Goal: Book appointment/travel/reservation

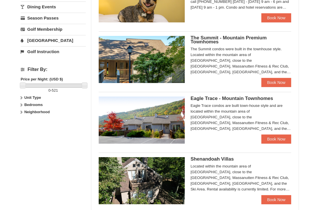
scroll to position [208, 0]
click at [275, 141] on link "Book Now" at bounding box center [276, 138] width 30 height 9
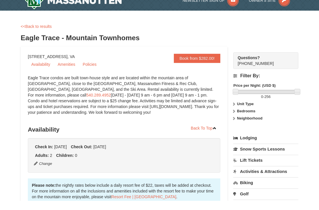
scroll to position [10, 0]
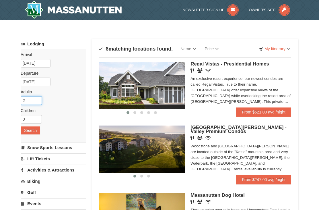
click at [34, 101] on input "2" at bounding box center [31, 100] width 21 height 9
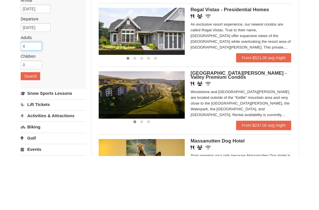
type input "4"
click at [32, 126] on button "Search" at bounding box center [30, 130] width 19 height 8
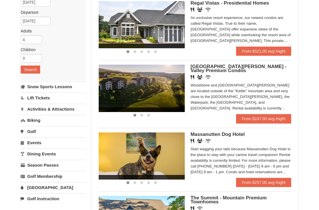
scroll to position [60, 0]
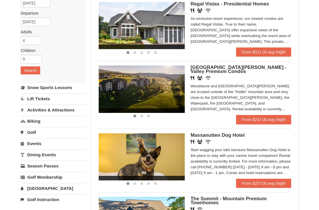
click at [266, 118] on link "From $247.00 avg /night" at bounding box center [263, 119] width 55 height 9
